Goal: Navigation & Orientation: Find specific page/section

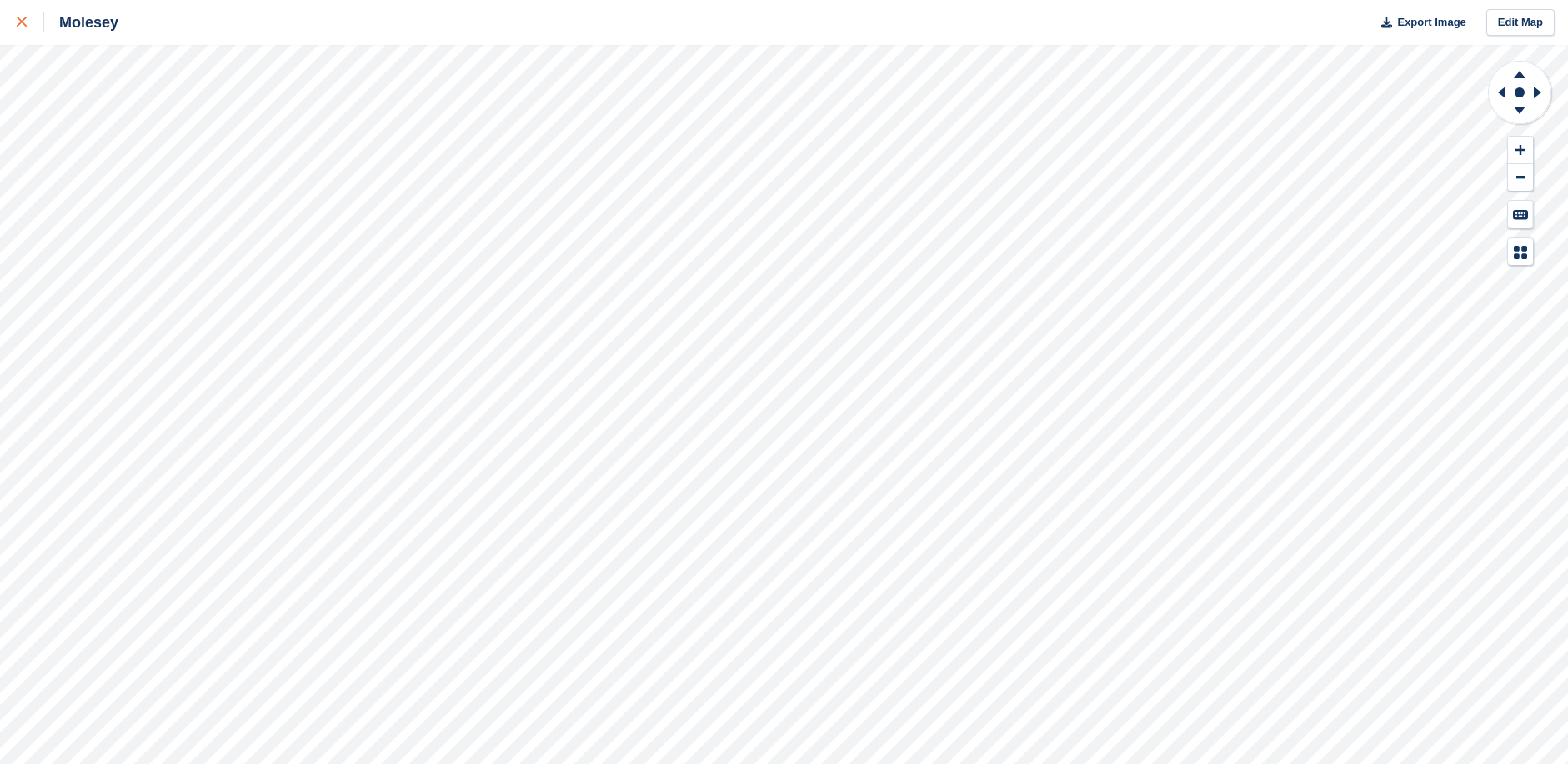
click at [18, 23] on icon at bounding box center [21, 21] width 10 height 10
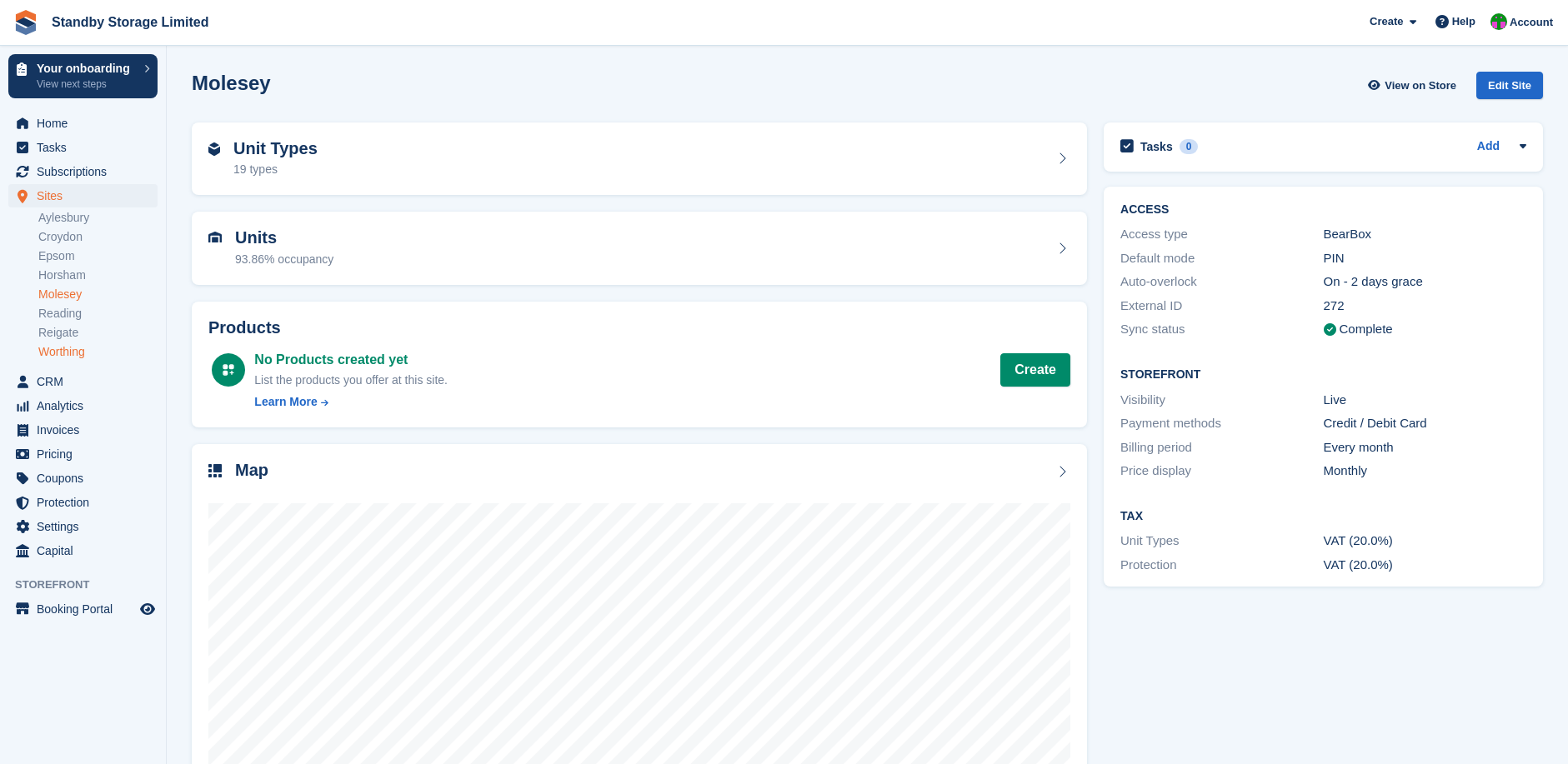
click at [70, 347] on link "Worthing" at bounding box center [97, 352] width 119 height 16
